Goal: Transaction & Acquisition: Download file/media

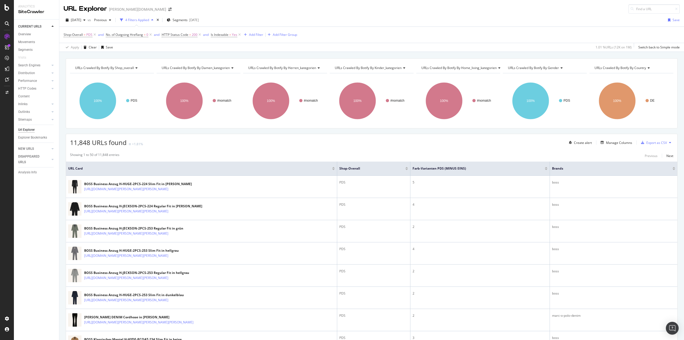
click at [35, 221] on div "CURRENT URLS Overview Movements Segments Visits Search Engines Top Charts Segme…" at bounding box center [36, 180] width 45 height 320
click at [647, 143] on div "Export as CSV" at bounding box center [657, 142] width 21 height 5
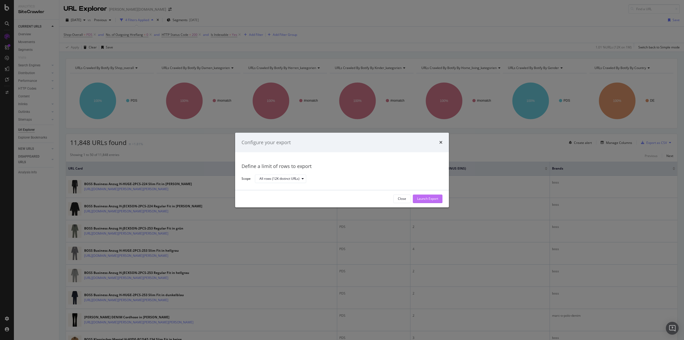
click at [423, 198] on div "Launch Export" at bounding box center [427, 199] width 21 height 5
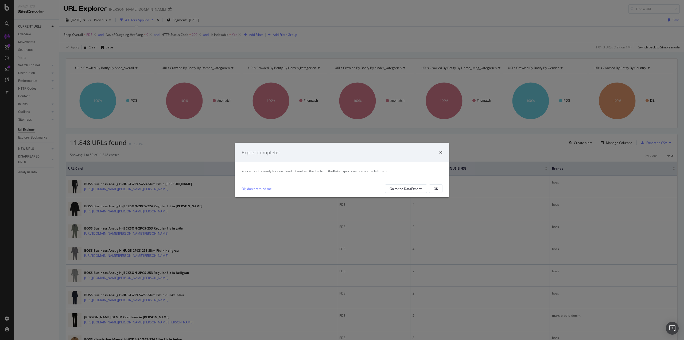
click at [440, 150] on div "times" at bounding box center [441, 152] width 3 height 7
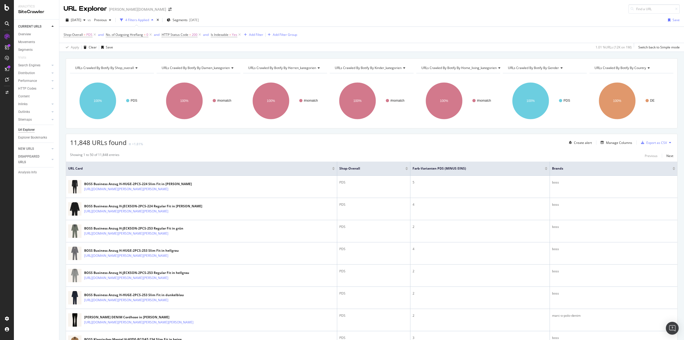
click at [335, 170] on div at bounding box center [333, 169] width 3 height 1
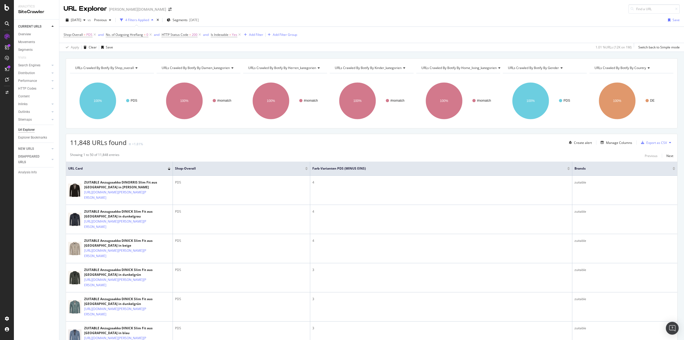
click at [170, 168] on div at bounding box center [169, 167] width 3 height 1
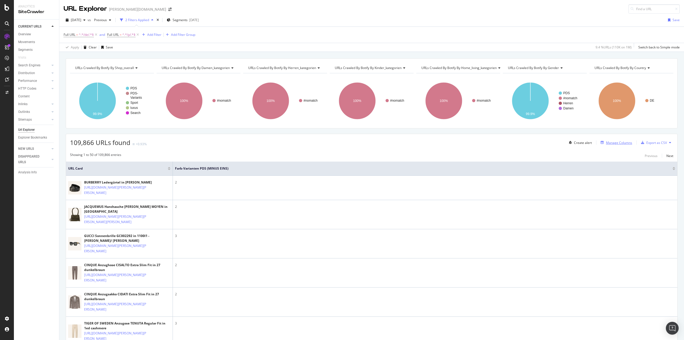
click at [618, 145] on div "Manage Columns" at bounding box center [616, 143] width 34 height 6
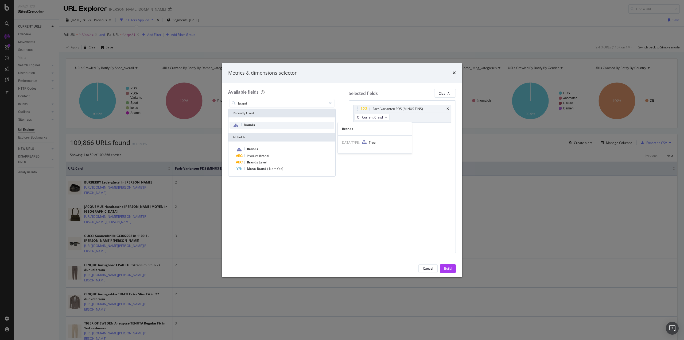
type input "brand"
click at [272, 124] on div "Brands" at bounding box center [282, 125] width 105 height 7
click at [453, 270] on button "Build" at bounding box center [448, 268] width 16 height 9
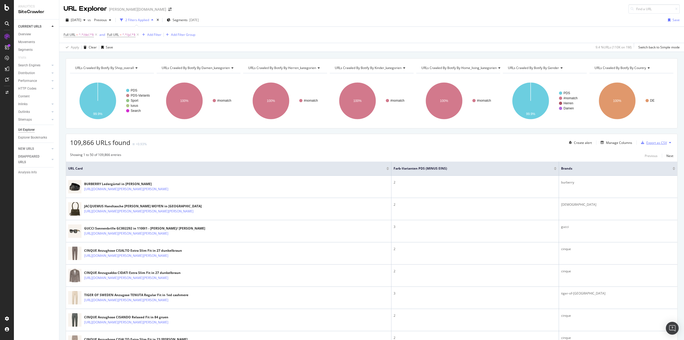
click at [648, 145] on div "Export as CSV" at bounding box center [657, 142] width 21 height 5
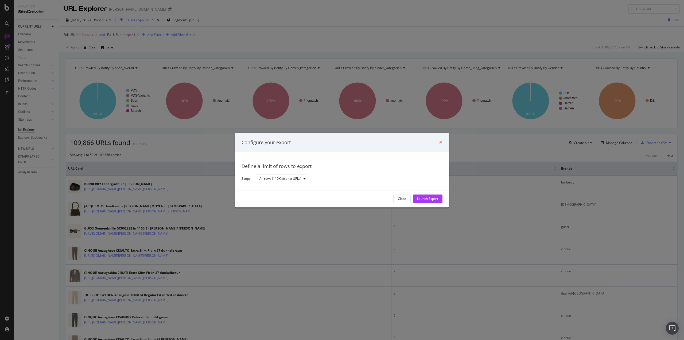
click at [441, 143] on icon "times" at bounding box center [441, 142] width 3 height 4
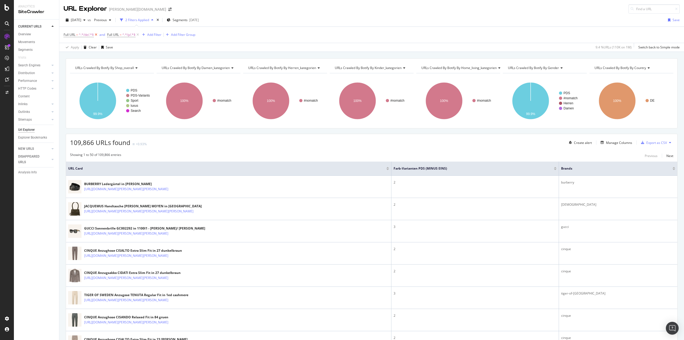
click at [97, 34] on icon at bounding box center [96, 34] width 5 height 5
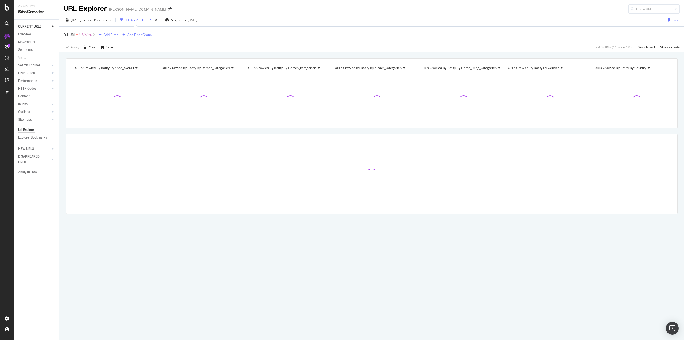
click at [133, 34] on div "Add Filter Group" at bounding box center [140, 34] width 24 height 5
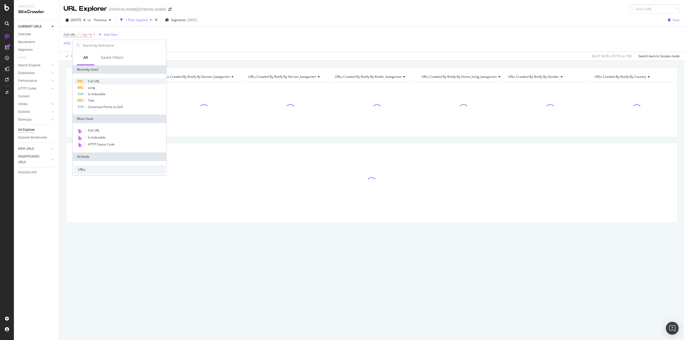
click at [100, 79] on span "Full URL" at bounding box center [94, 81] width 12 height 5
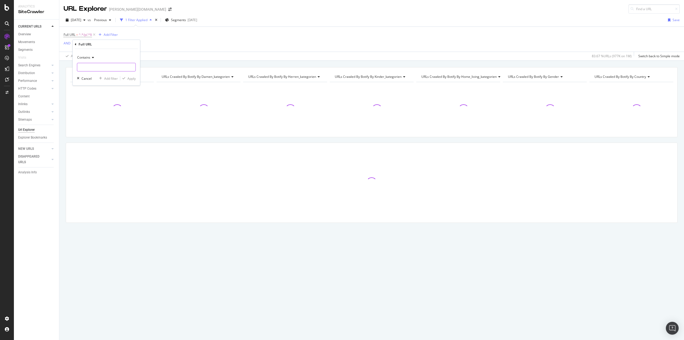
click at [95, 69] on input "text" at bounding box center [106, 67] width 58 height 9
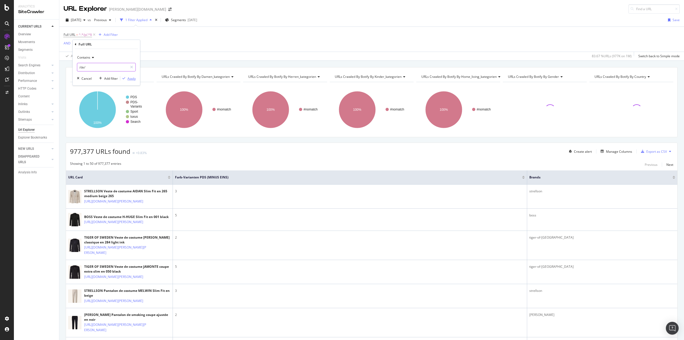
type input "/de/"
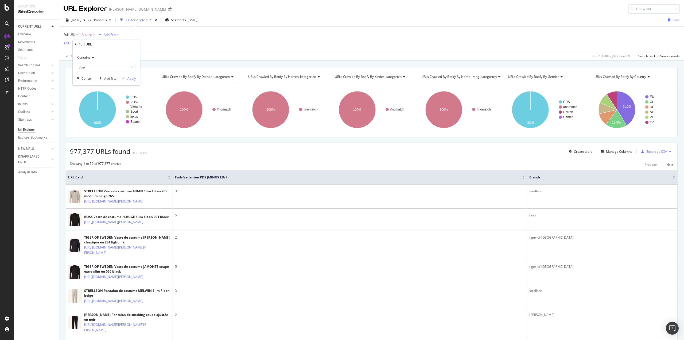
click at [131, 78] on div "Apply" at bounding box center [132, 78] width 8 height 5
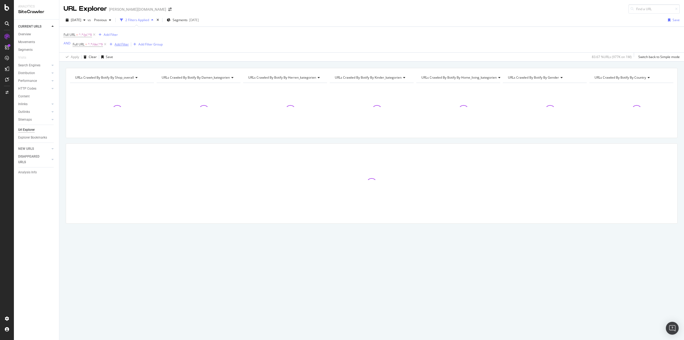
click at [122, 44] on div "Add Filter" at bounding box center [122, 44] width 14 height 5
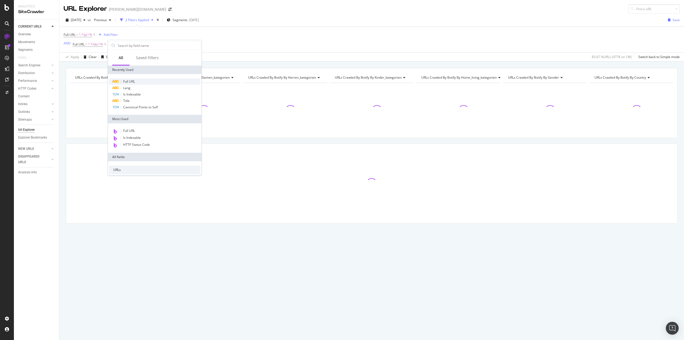
click at [133, 79] on div "Full URL" at bounding box center [154, 81] width 91 height 6
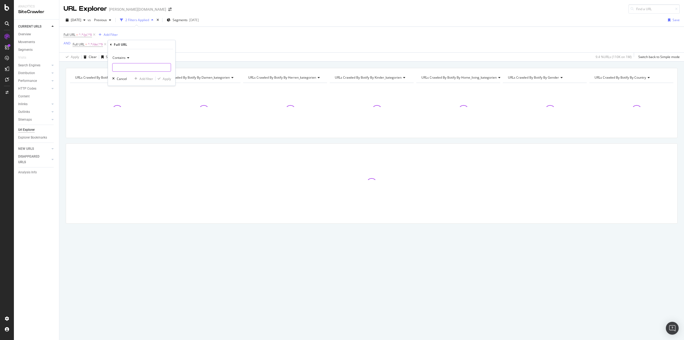
click at [130, 67] on input "text" at bounding box center [142, 67] width 58 height 9
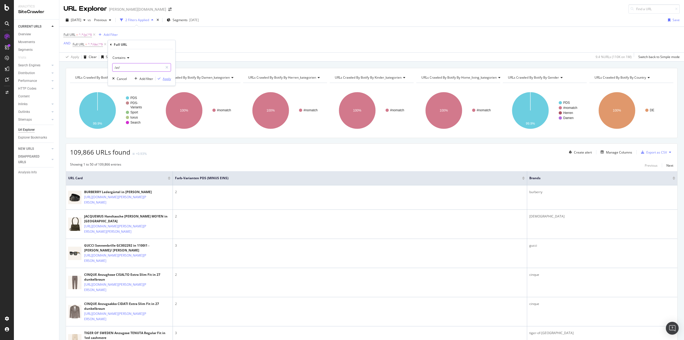
type input "/at/"
click at [171, 77] on div "Apply" at bounding box center [167, 78] width 8 height 5
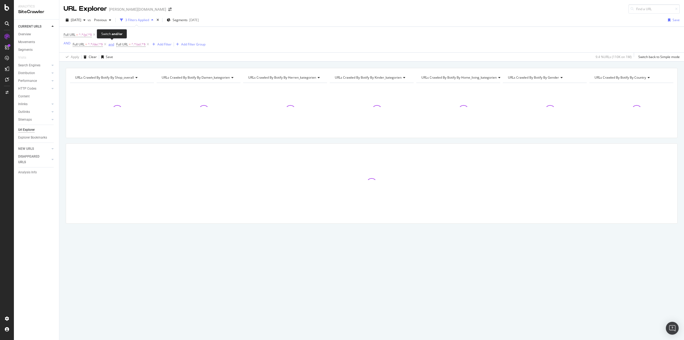
click at [110, 43] on div "and" at bounding box center [112, 44] width 6 height 5
click at [159, 45] on div "Add Filter" at bounding box center [162, 44] width 14 height 5
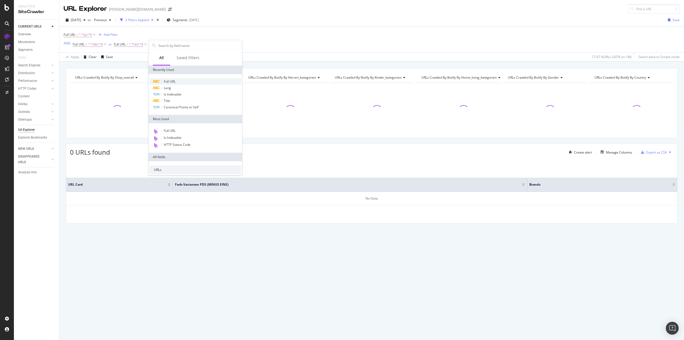
click at [174, 83] on span "Full URL" at bounding box center [170, 81] width 12 height 5
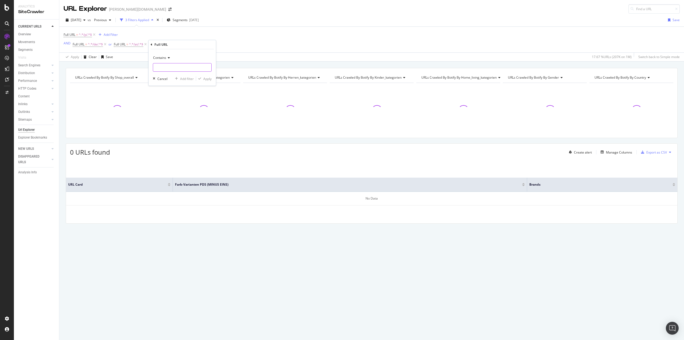
click at [167, 68] on input "text" at bounding box center [182, 67] width 58 height 9
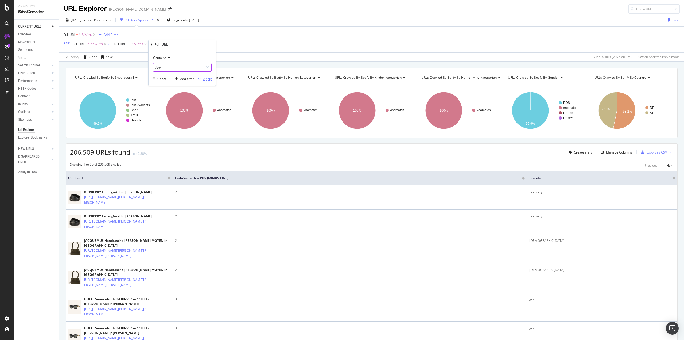
type input "/ch/"
click at [210, 78] on div "Apply" at bounding box center [207, 78] width 8 height 5
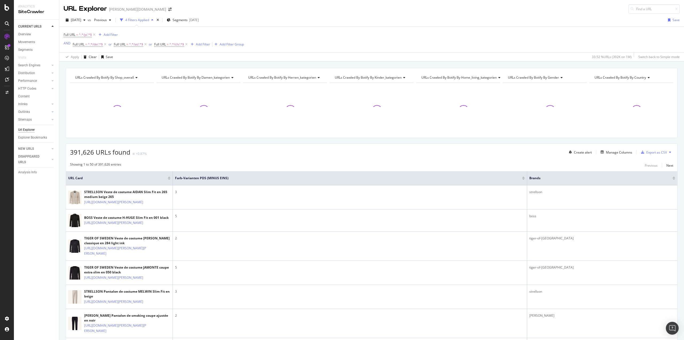
click at [220, 65] on div "URLs Crawled By Botify By shop_overall Chart (by Value) Table Expand Export as …" at bounding box center [371, 67] width 625 height 13
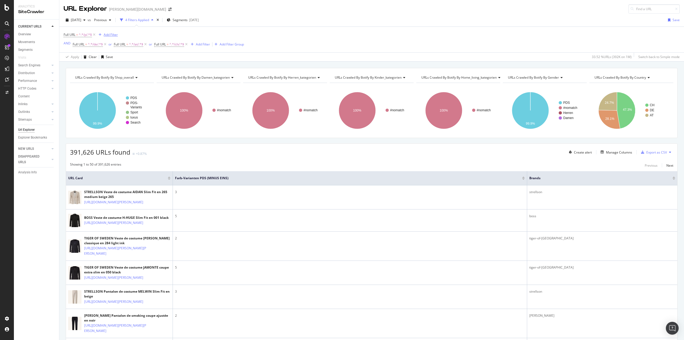
click at [108, 34] on div "Add Filter" at bounding box center [111, 34] width 14 height 5
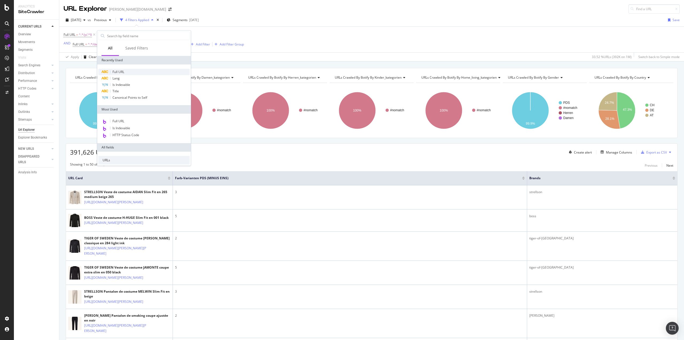
click at [122, 70] on span "Full URL" at bounding box center [119, 72] width 12 height 5
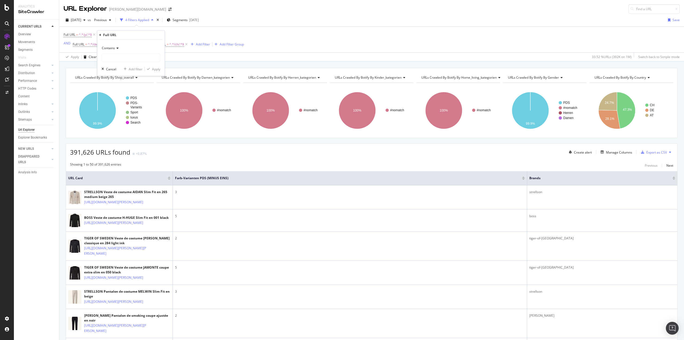
click at [113, 47] on span "Contains" at bounding box center [108, 48] width 13 height 5
click at [124, 105] on div "Doesn't contain" at bounding box center [131, 107] width 57 height 7
click at [120, 62] on input "text" at bounding box center [131, 57] width 58 height 9
type input "/fr/"
click at [157, 71] on div "Apply" at bounding box center [156, 69] width 8 height 5
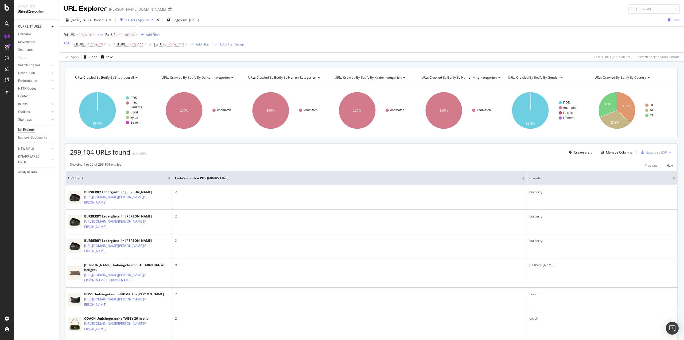
click at [652, 152] on div "Export as CSV" at bounding box center [657, 152] width 21 height 5
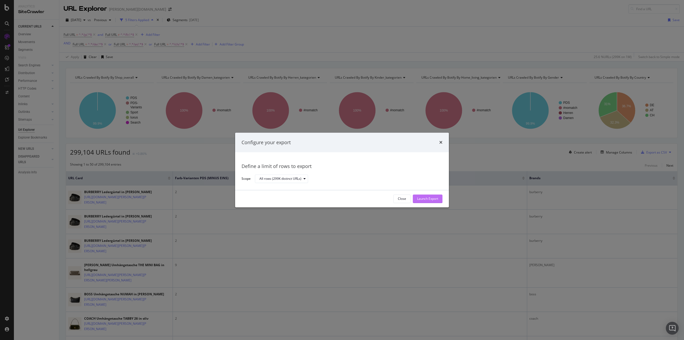
click at [431, 200] on div "Launch Export" at bounding box center [427, 199] width 21 height 5
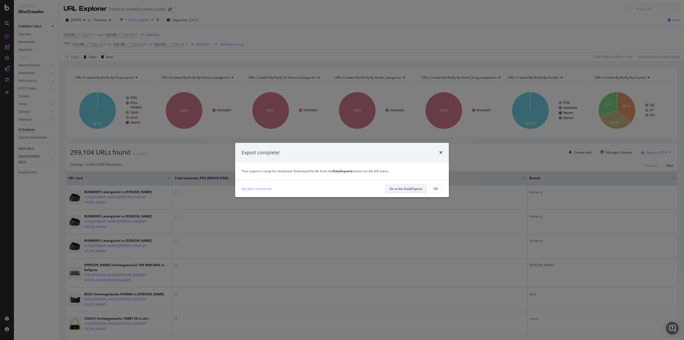
click at [410, 187] on div "Go to the DataExports" at bounding box center [406, 188] width 33 height 5
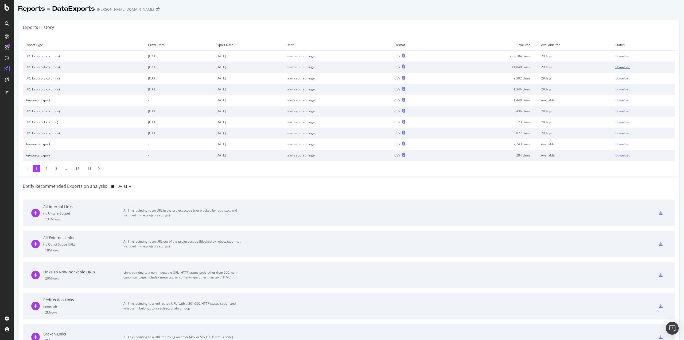
click at [616, 67] on div "Download" at bounding box center [623, 67] width 15 height 5
click at [616, 55] on div "Download" at bounding box center [623, 56] width 15 height 5
